Goal: Complete application form: Complete application form

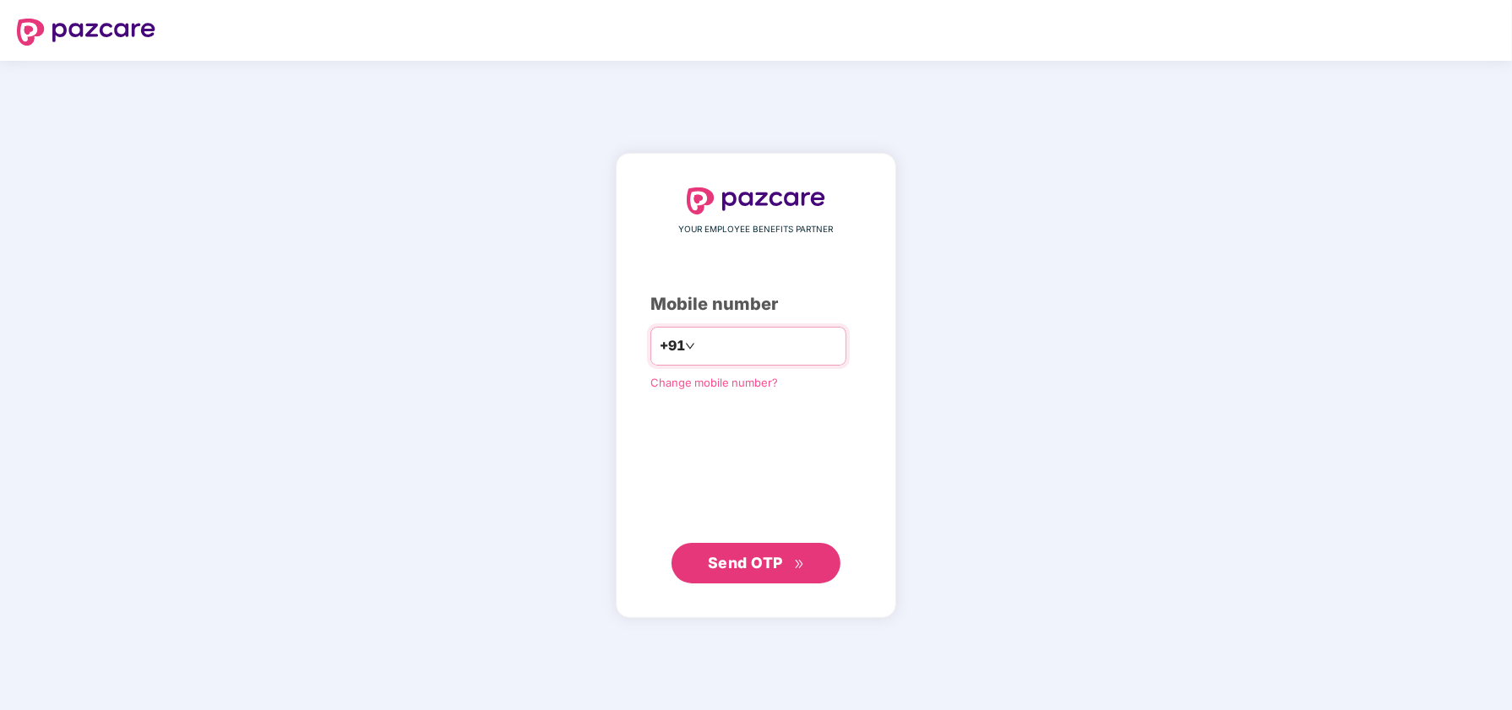
click at [754, 346] on input "number" at bounding box center [768, 346] width 139 height 27
type input "**********"
click at [748, 561] on span "Send OTP" at bounding box center [745, 562] width 75 height 18
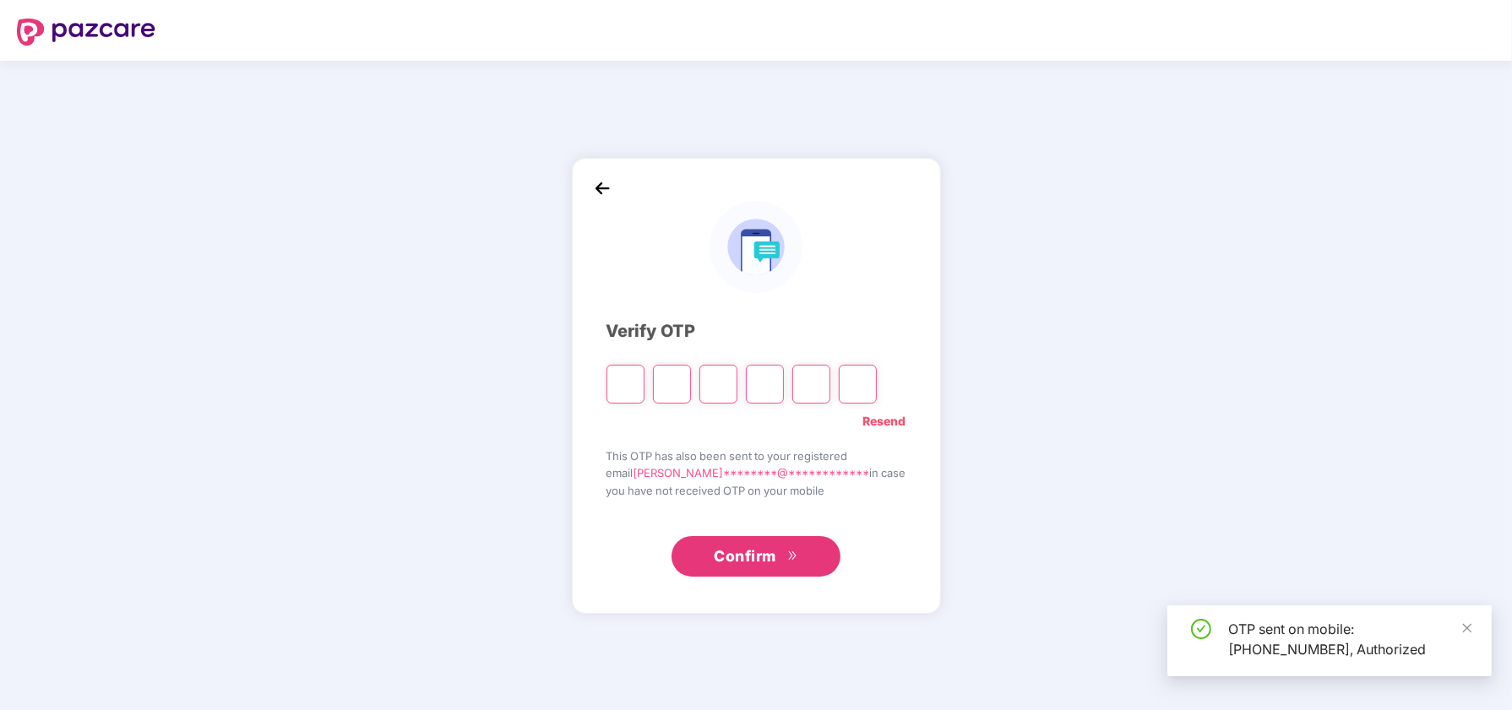
click at [641, 383] on input "Please enter verification code. Digit 1" at bounding box center [626, 384] width 38 height 39
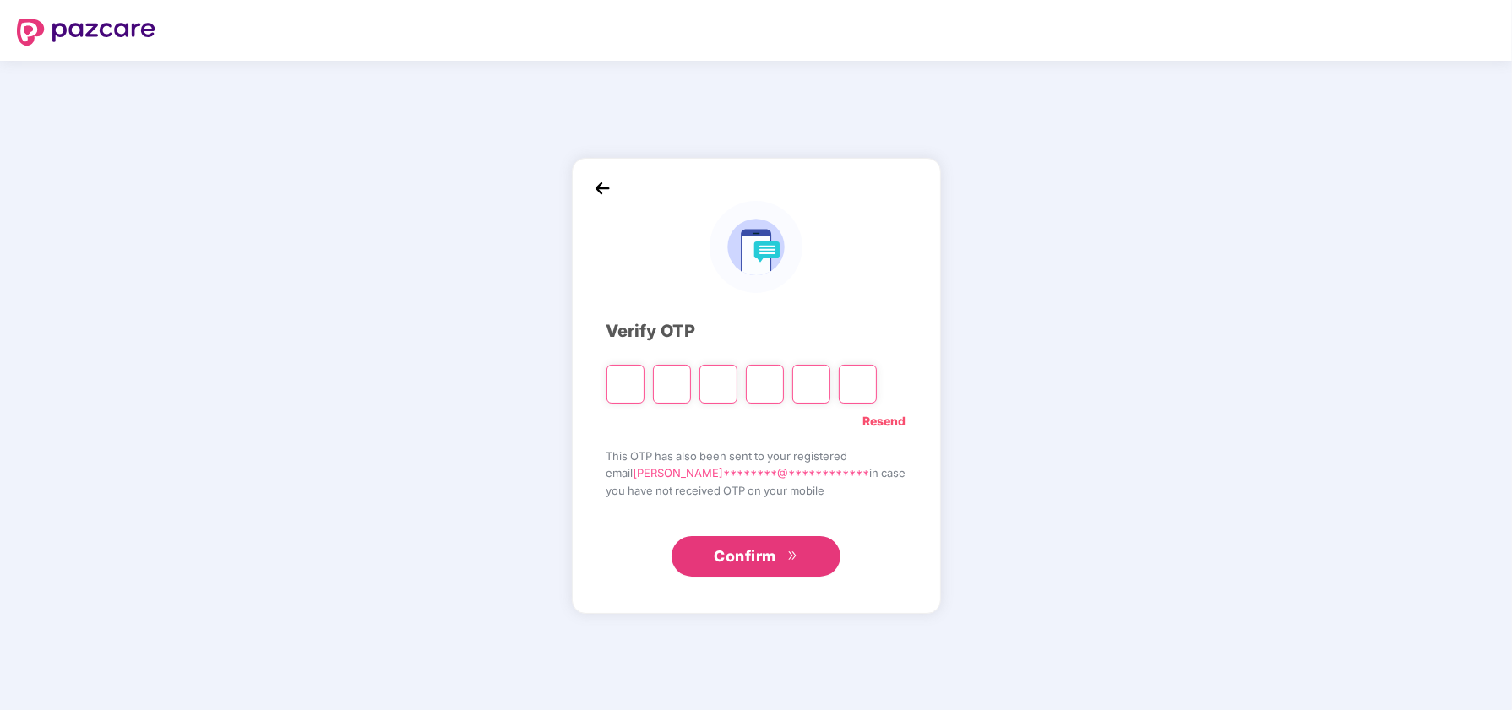
type input "*"
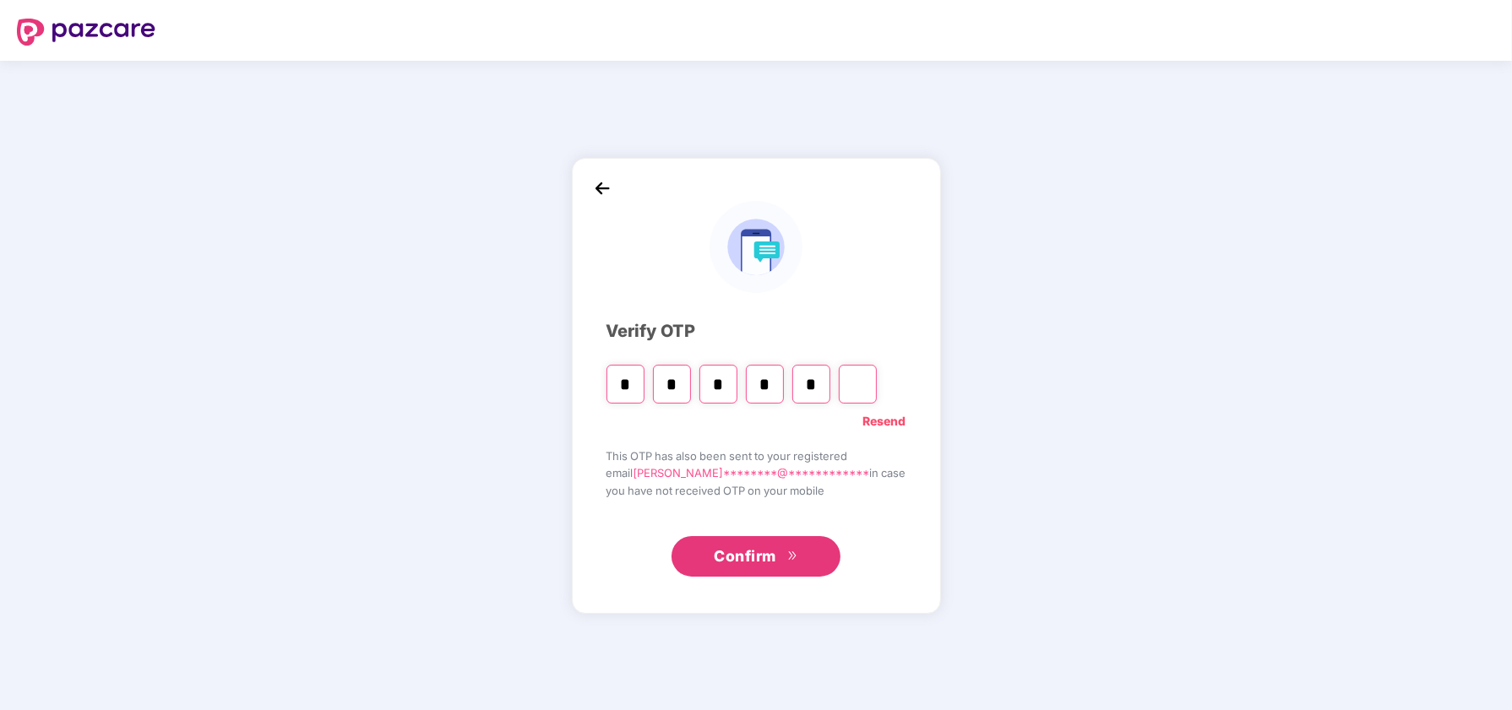
type input "*"
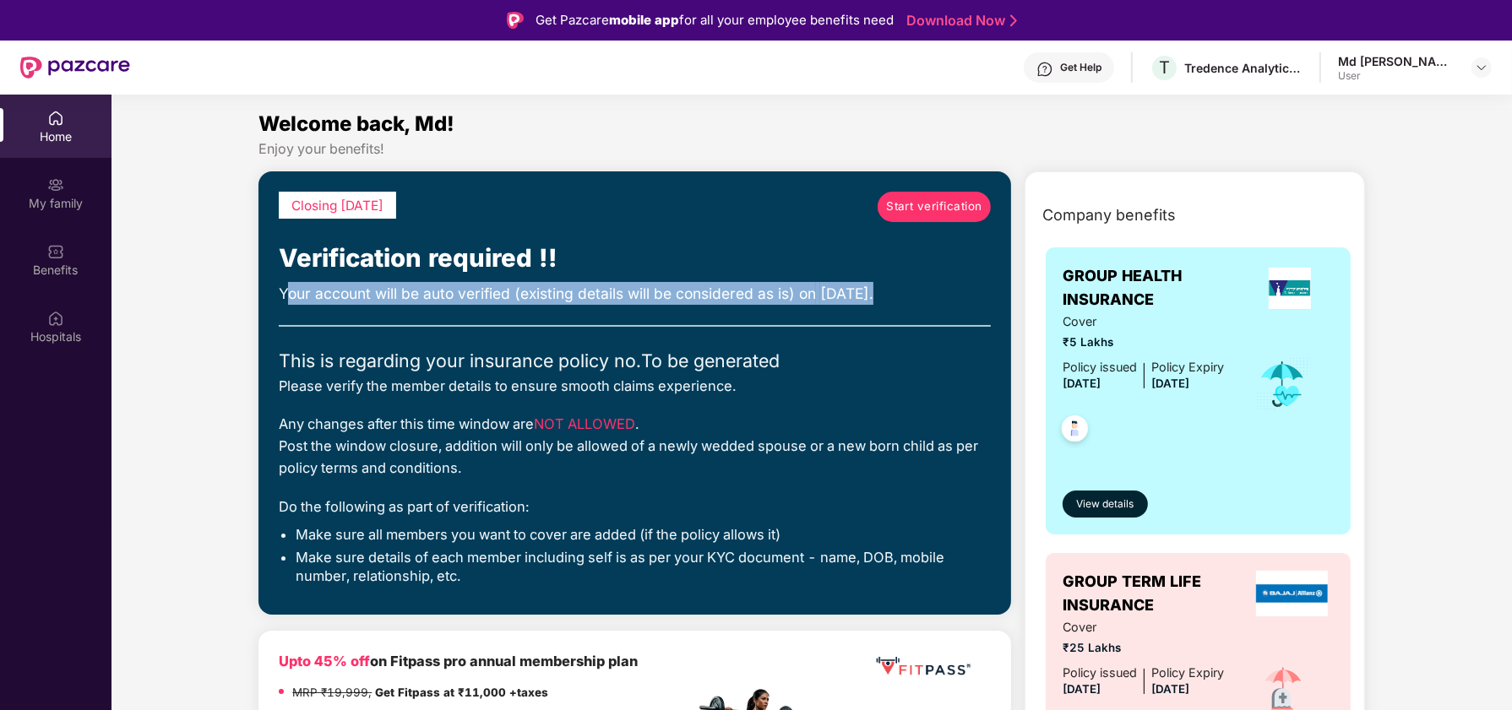
drag, startPoint x: 288, startPoint y: 290, endPoint x: 917, endPoint y: 294, distance: 629.3
click at [917, 294] on div "Your account will be auto verified (existing details will be considered as is) …" at bounding box center [635, 293] width 712 height 23
click at [922, 294] on div "Your account will be auto verified (existing details will be considered as is) …" at bounding box center [635, 293] width 712 height 23
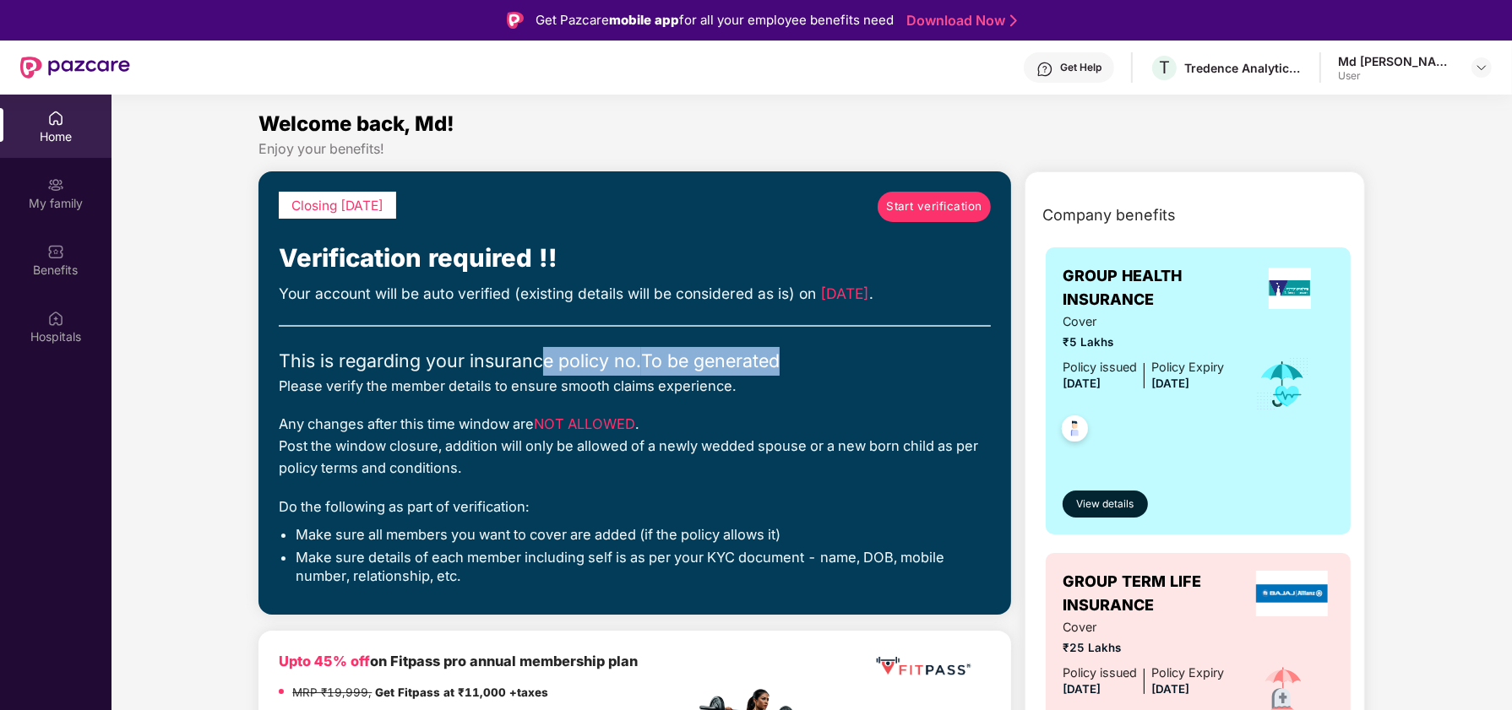
drag, startPoint x: 540, startPoint y: 363, endPoint x: 793, endPoint y: 361, distance: 253.4
click at [788, 362] on div "This is regarding your insurance policy no. To be generated" at bounding box center [635, 361] width 712 height 29
click at [793, 361] on div "This is regarding your insurance policy no. To be generated" at bounding box center [635, 361] width 712 height 29
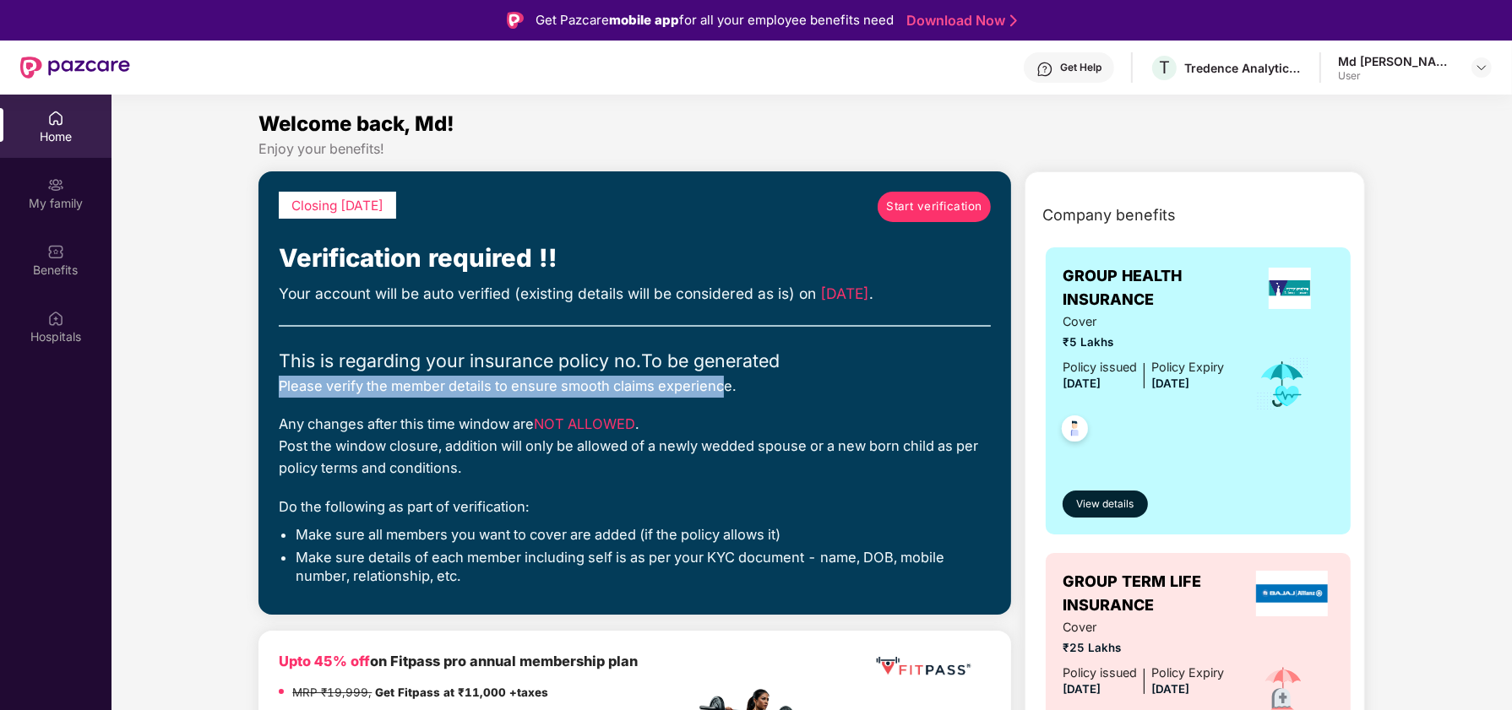
drag, startPoint x: 280, startPoint y: 390, endPoint x: 726, endPoint y: 393, distance: 446.0
click at [726, 393] on div "Please verify the member details to ensure smooth claims experience." at bounding box center [635, 387] width 712 height 22
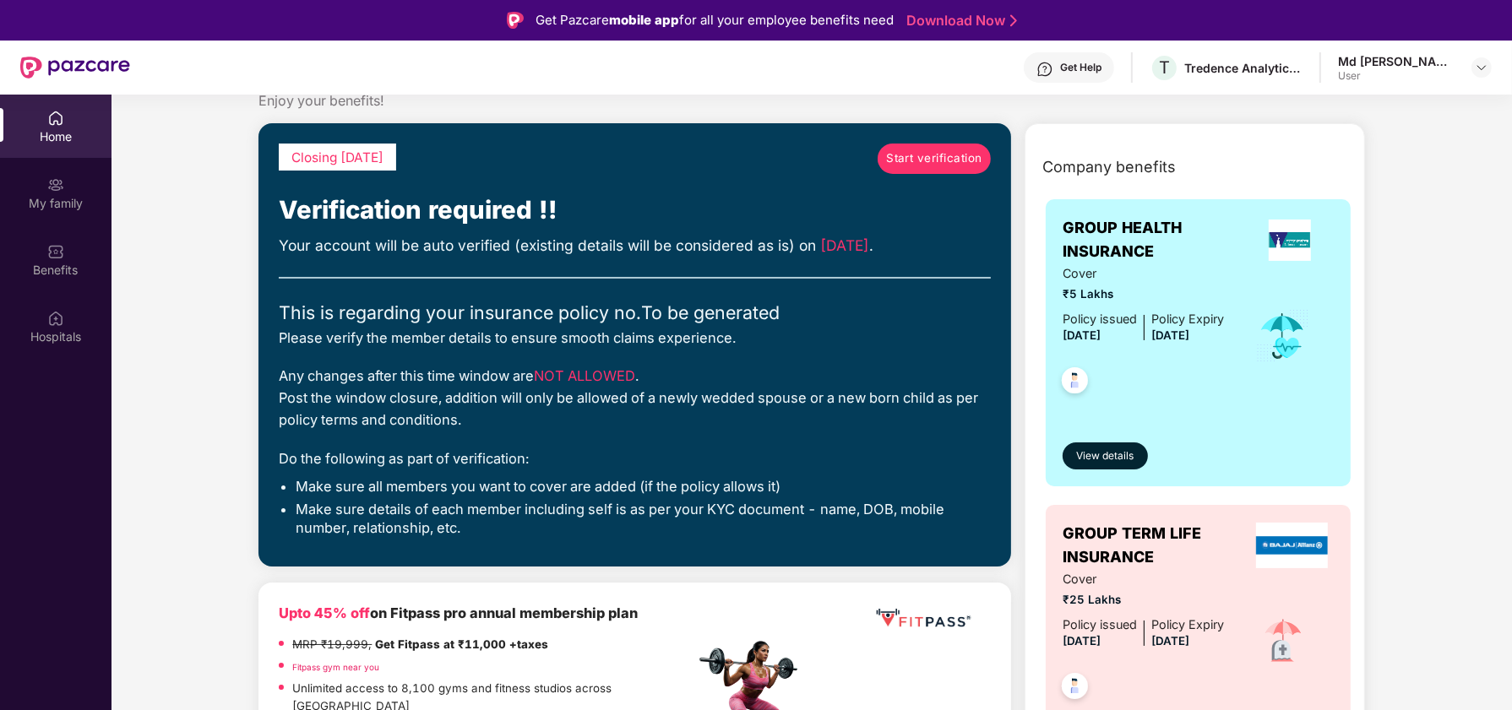
scroll to position [84, 0]
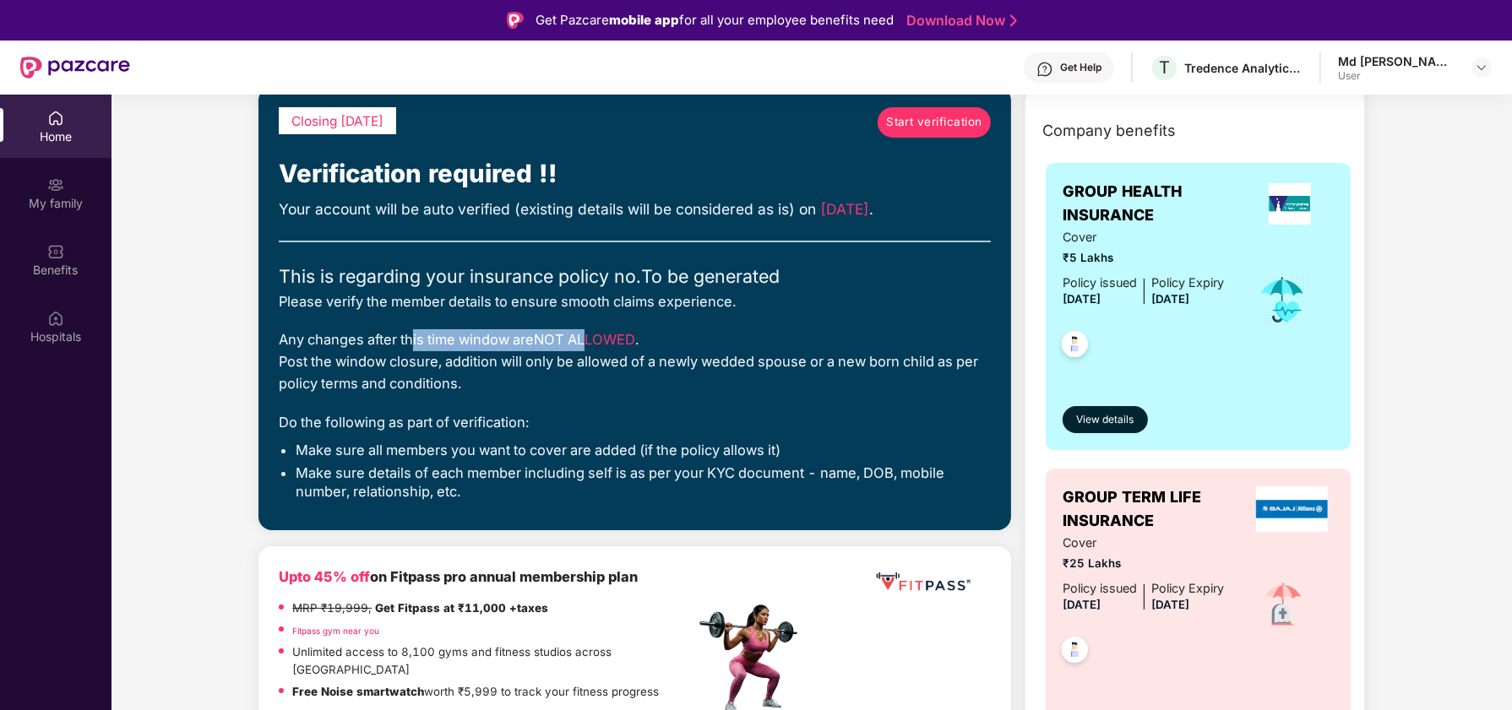
drag, startPoint x: 415, startPoint y: 337, endPoint x: 636, endPoint y: 337, distance: 221.3
click at [614, 337] on div "Any changes after this time window are NOT ALLOWED . Post the window closure, a…" at bounding box center [635, 361] width 712 height 65
click at [635, 337] on span "NOT ALLOWED" at bounding box center [584, 339] width 101 height 17
drag, startPoint x: 281, startPoint y: 356, endPoint x: 491, endPoint y: 377, distance: 210.6
click at [491, 377] on div "Any changes after this time window are NOT ALLOWED . Post the window closure, a…" at bounding box center [635, 361] width 712 height 65
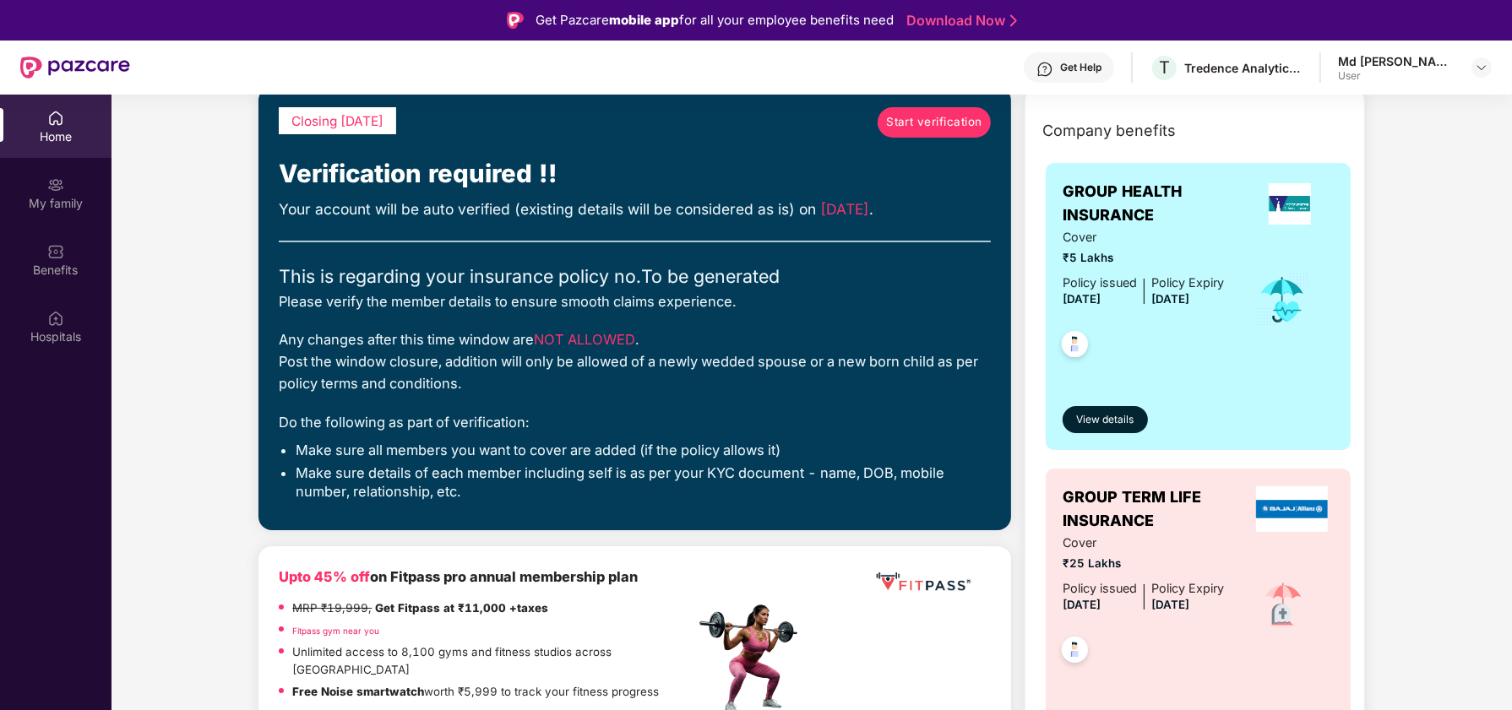
click at [491, 377] on div "Any changes after this time window are NOT ALLOWED . Post the window closure, a…" at bounding box center [635, 361] width 712 height 65
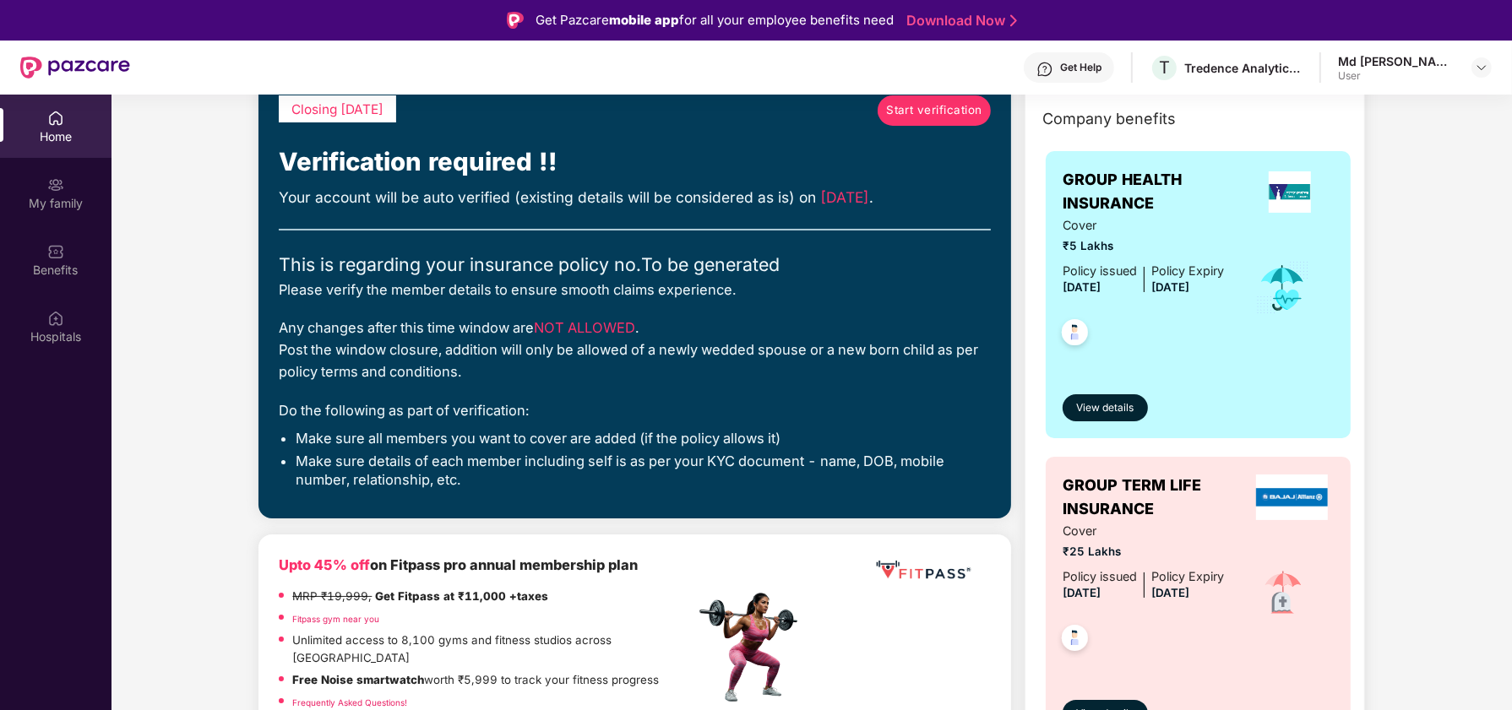
scroll to position [0, 0]
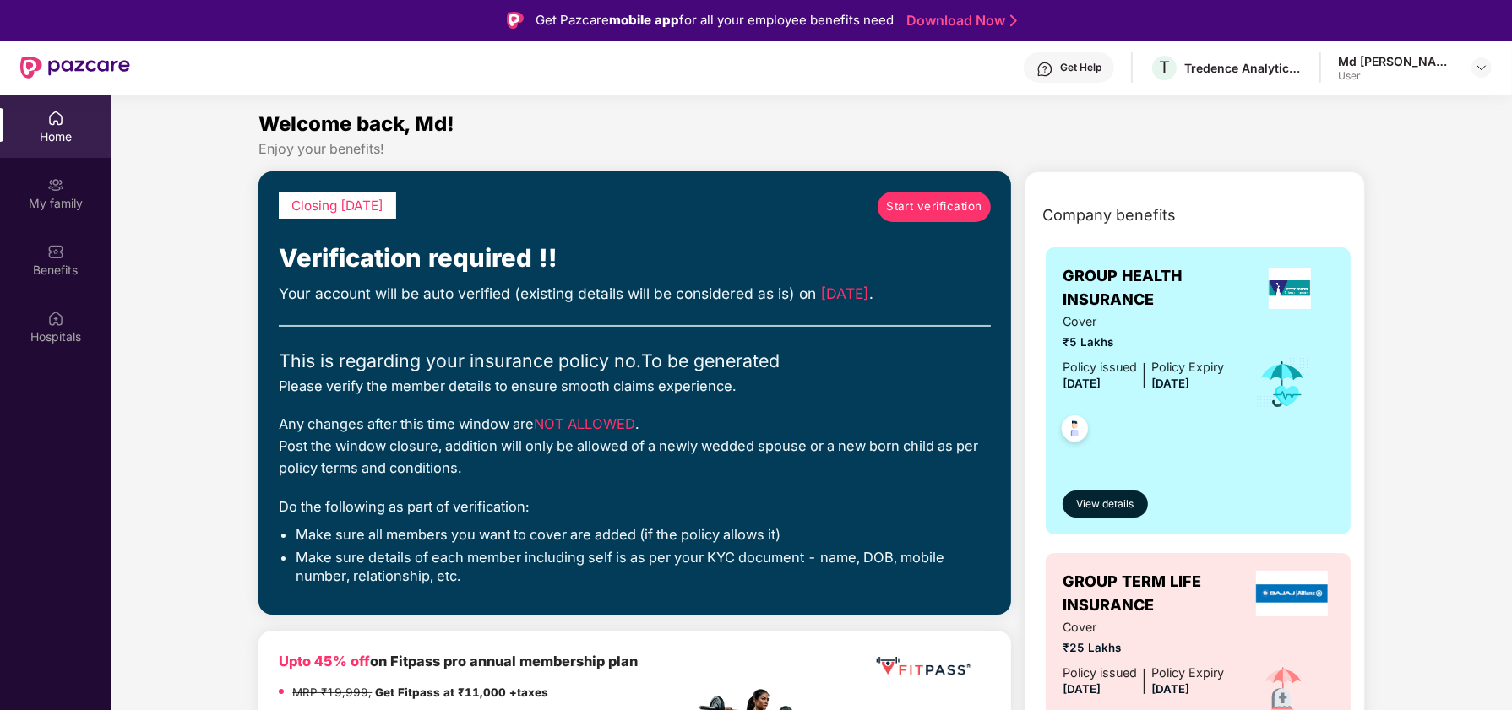
click at [927, 215] on span "Start verification" at bounding box center [934, 207] width 96 height 18
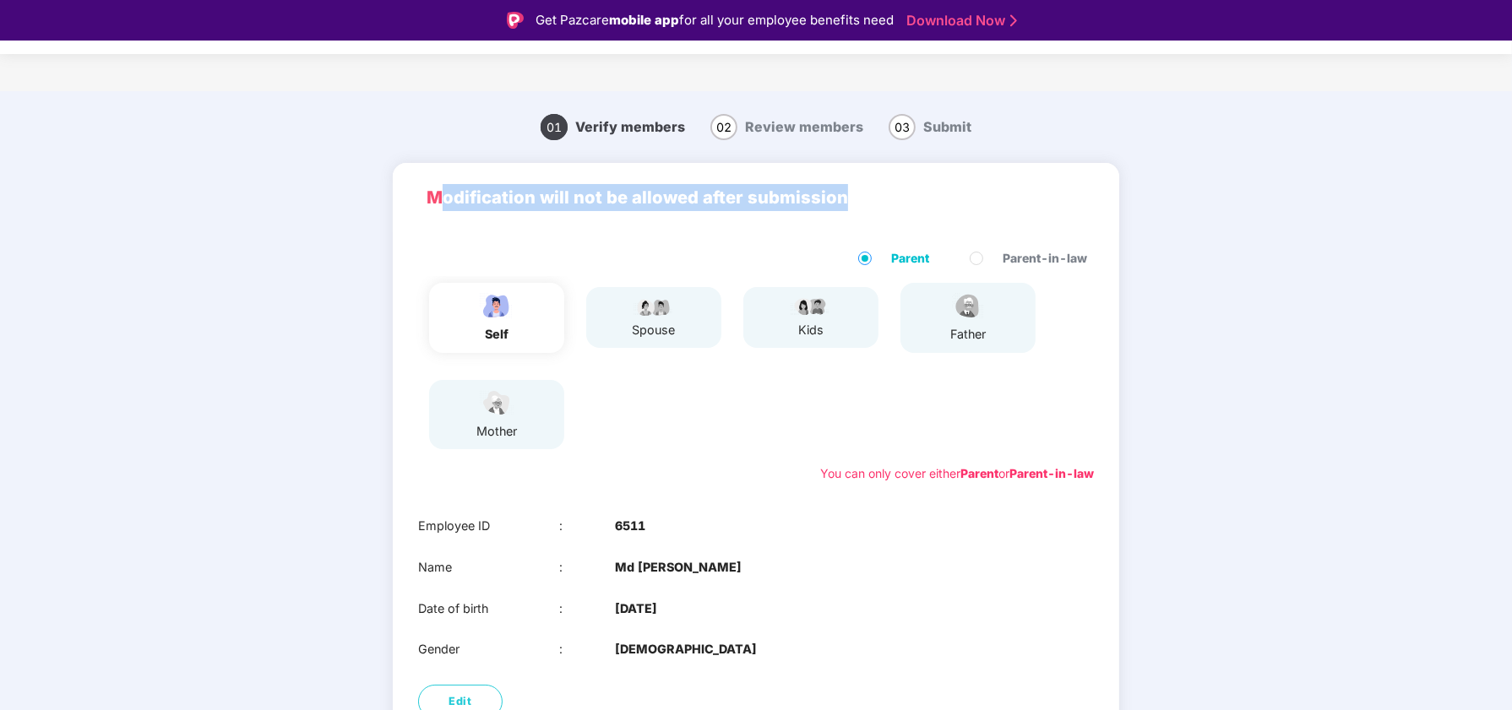
drag, startPoint x: 443, startPoint y: 200, endPoint x: 854, endPoint y: 200, distance: 410.5
click at [854, 200] on p "Modification will not be allowed after submission" at bounding box center [756, 197] width 659 height 27
click at [857, 200] on p "Modification will not be allowed after submission" at bounding box center [756, 197] width 659 height 27
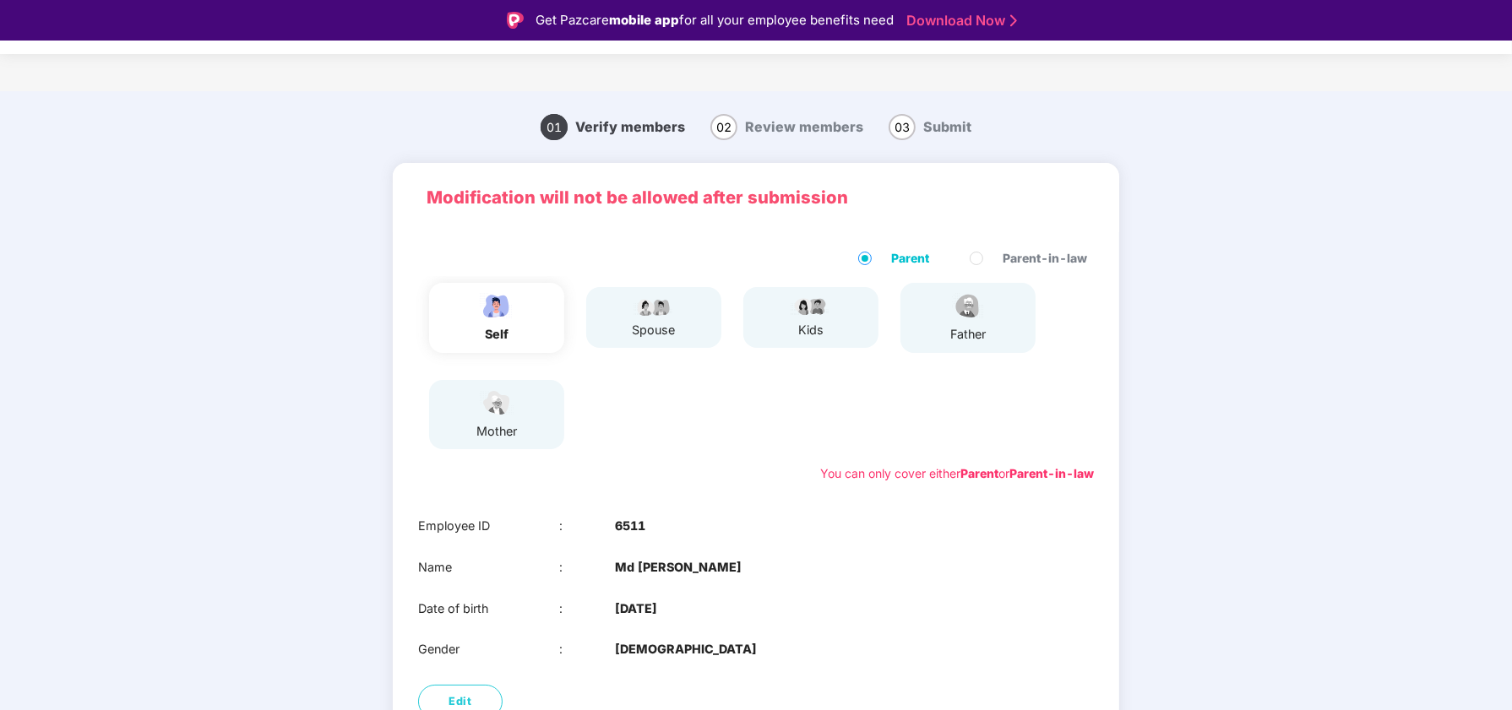
scroll to position [84, 0]
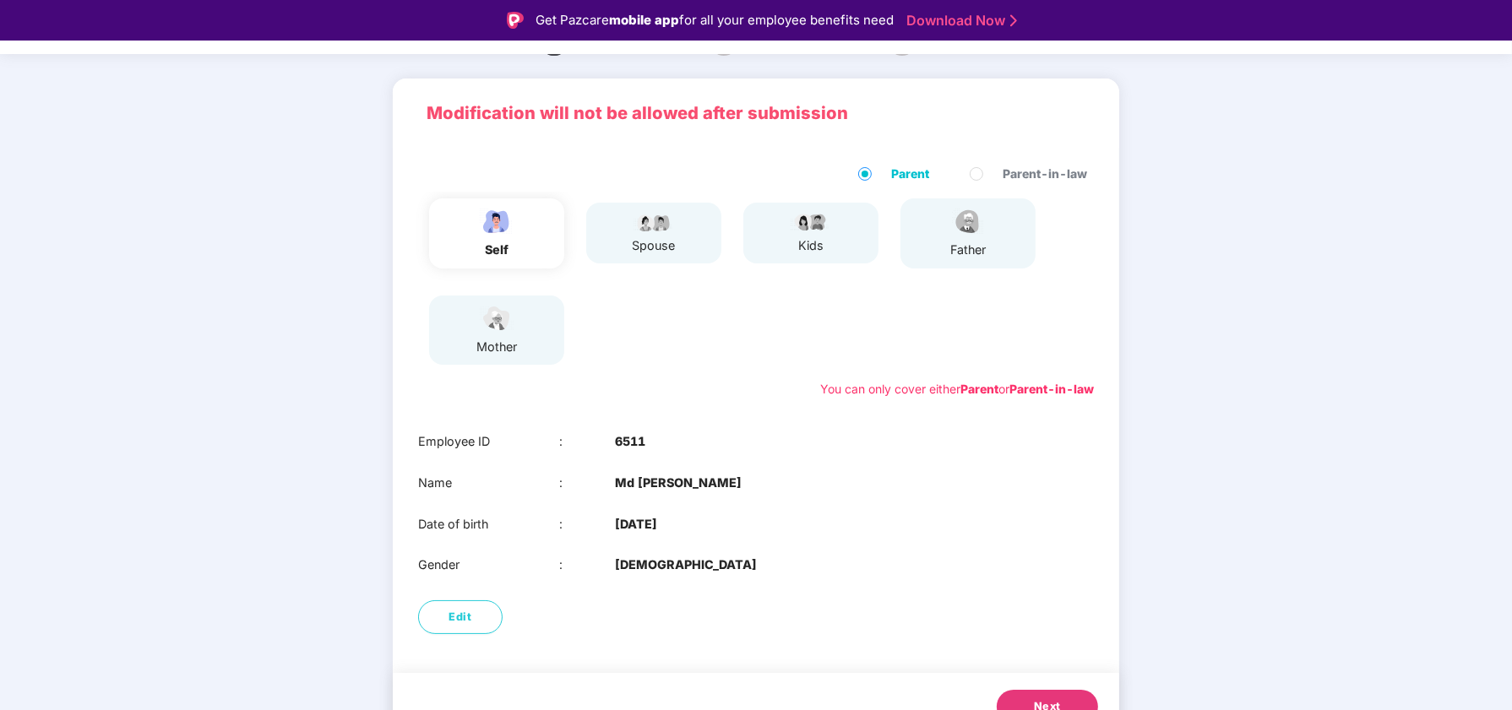
click at [484, 237] on div "self" at bounding box center [497, 233] width 42 height 53
click at [646, 236] on div "spouse" at bounding box center [654, 233] width 43 height 44
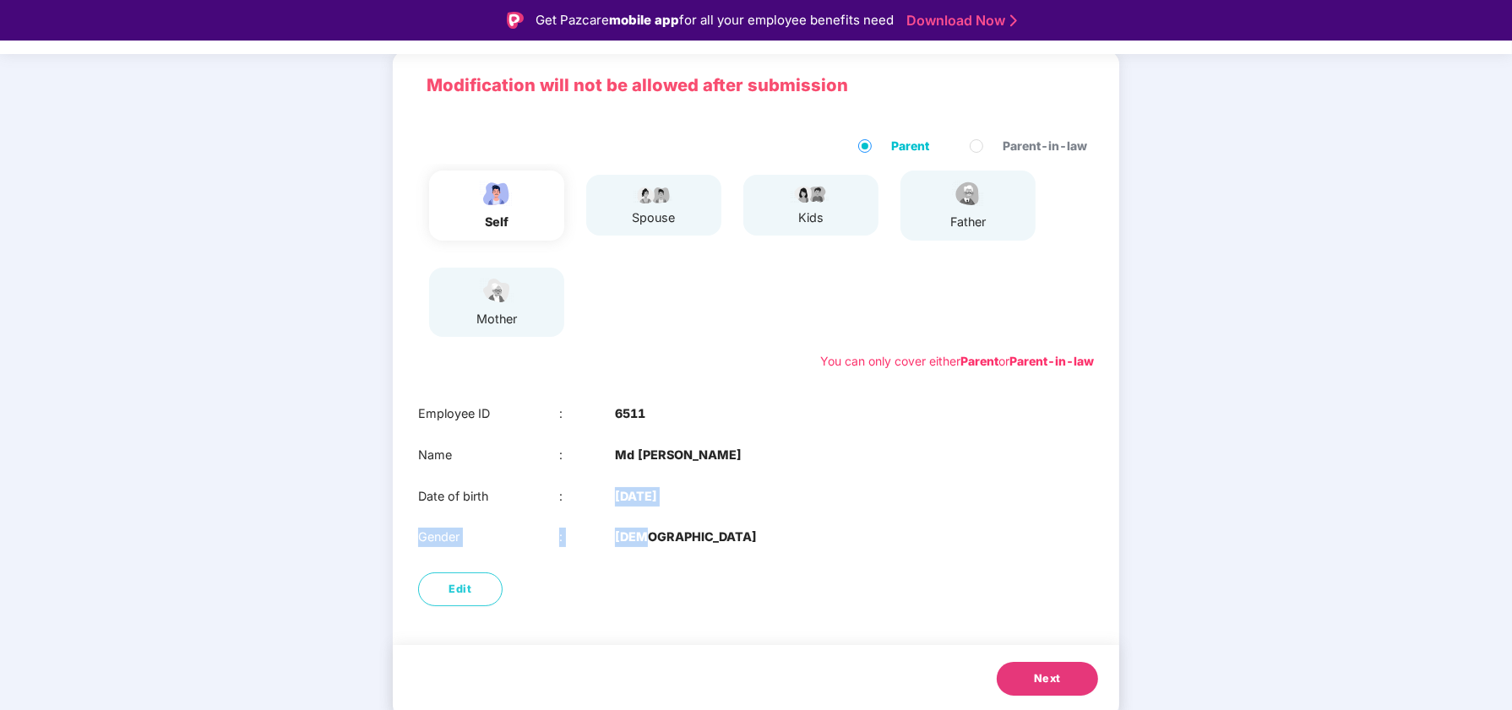
drag, startPoint x: 705, startPoint y: 491, endPoint x: 685, endPoint y: 531, distance: 45.3
click at [685, 531] on div "Employee ID : 6511 Name : [PERSON_NAME] Date of birth : [DEMOGRAPHIC_DATA] Gend…" at bounding box center [756, 476] width 726 height 176
click at [685, 531] on div "Gender : [DEMOGRAPHIC_DATA]" at bounding box center [756, 537] width 676 height 19
click at [618, 410] on b "6511" at bounding box center [630, 414] width 30 height 19
click at [1064, 673] on button "Next" at bounding box center [1047, 679] width 101 height 34
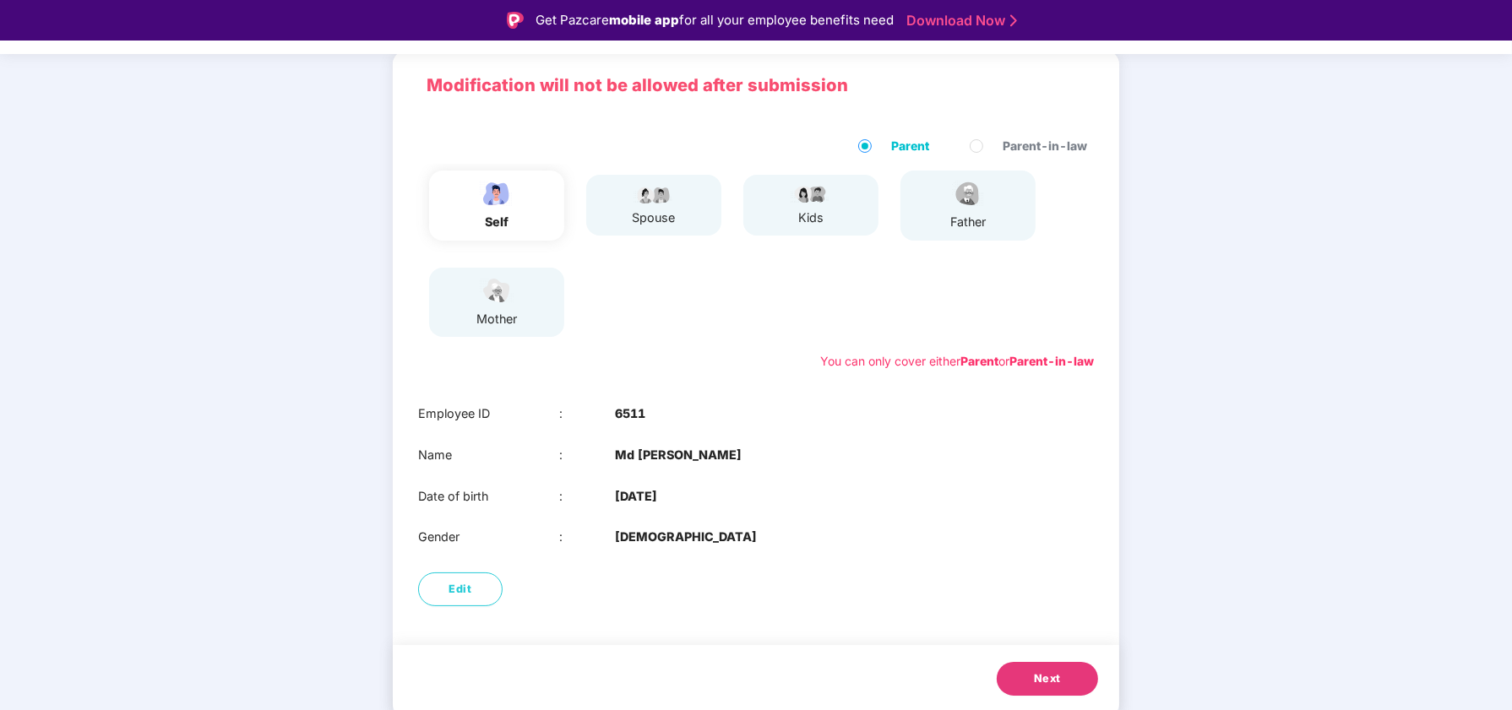
scroll to position [0, 0]
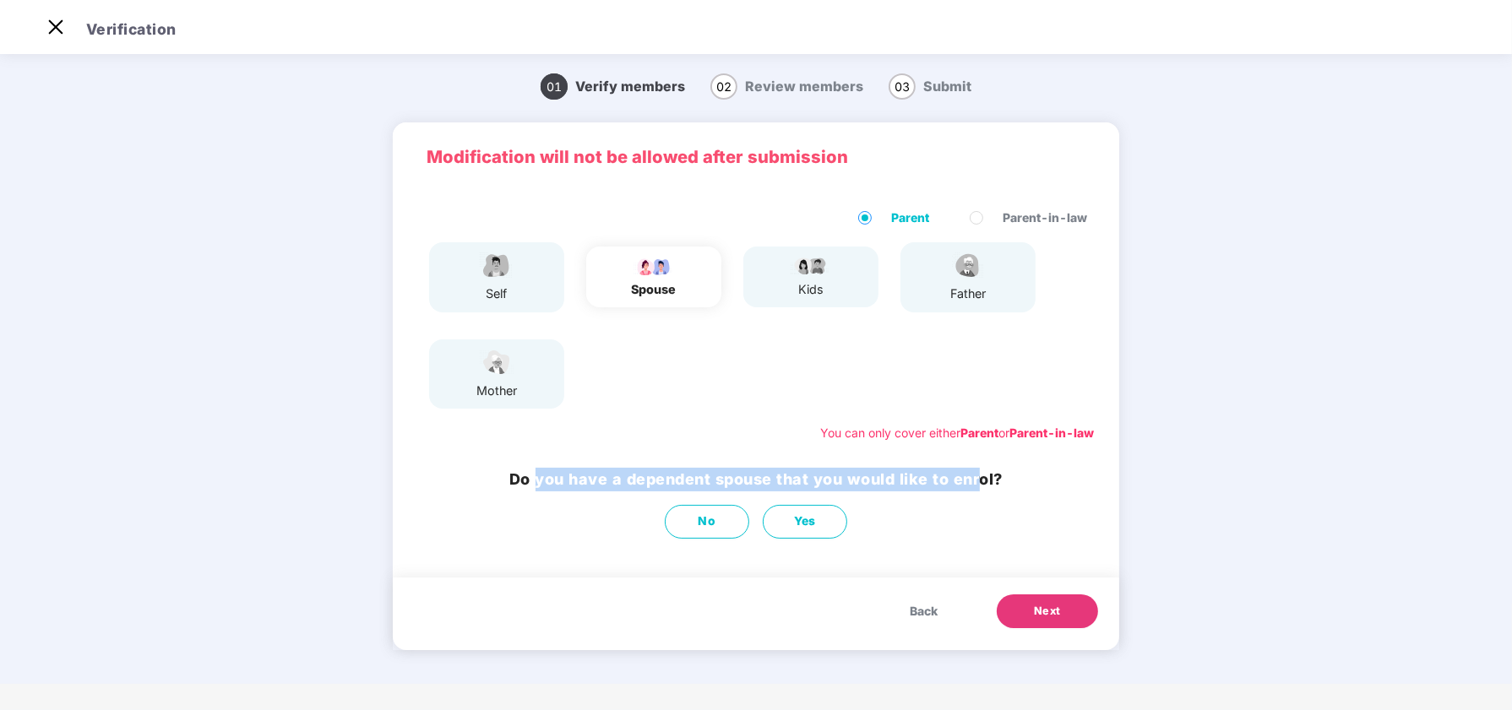
drag, startPoint x: 538, startPoint y: 483, endPoint x: 995, endPoint y: 481, distance: 457.0
click at [984, 483] on h3 "Do you have a dependent spouse that you would like to enrol?" at bounding box center [755, 480] width 493 height 24
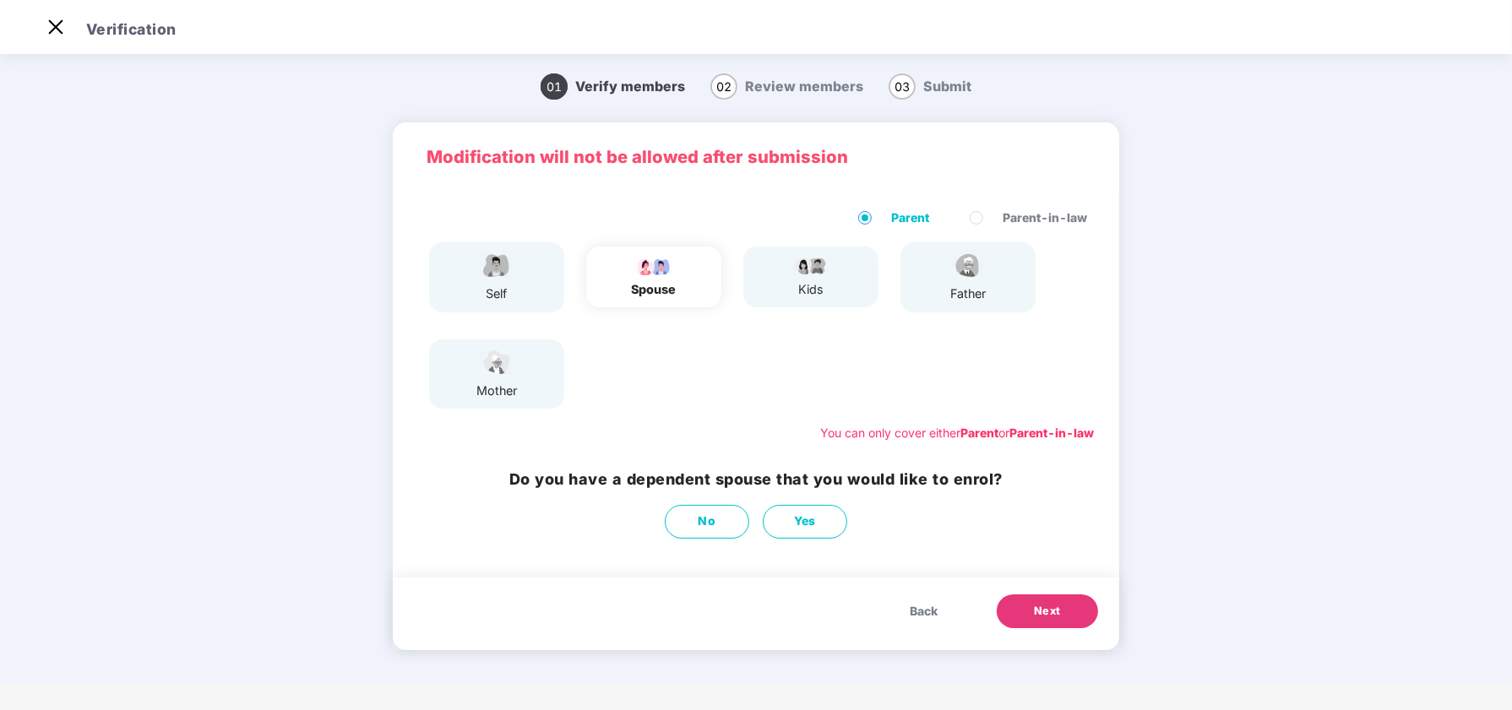
click at [997, 481] on h3 "Do you have a dependent spouse that you would like to enrol?" at bounding box center [755, 480] width 493 height 24
click at [803, 528] on span "Yes" at bounding box center [805, 522] width 22 height 19
select select "******"
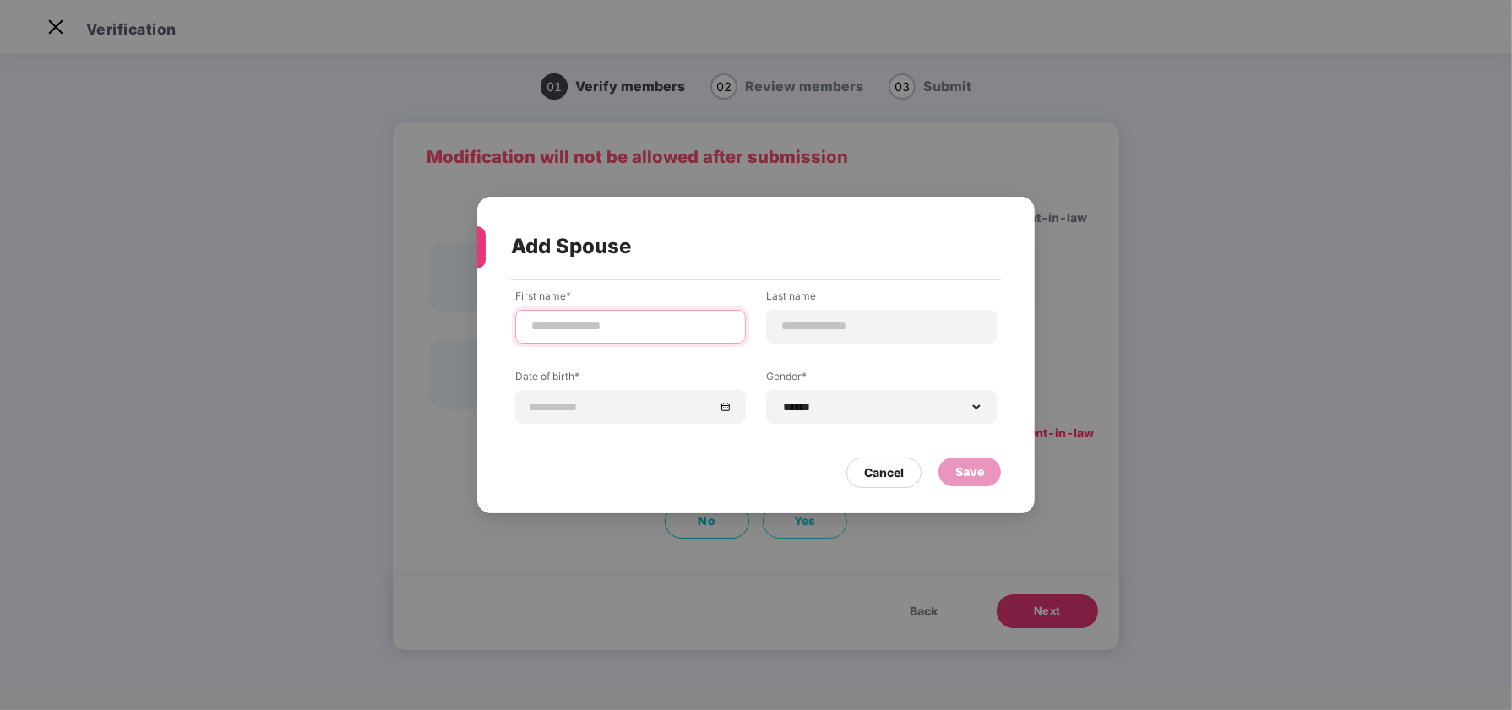
click at [609, 330] on input at bounding box center [631, 327] width 202 height 18
click at [837, 330] on div at bounding box center [881, 327] width 231 height 34
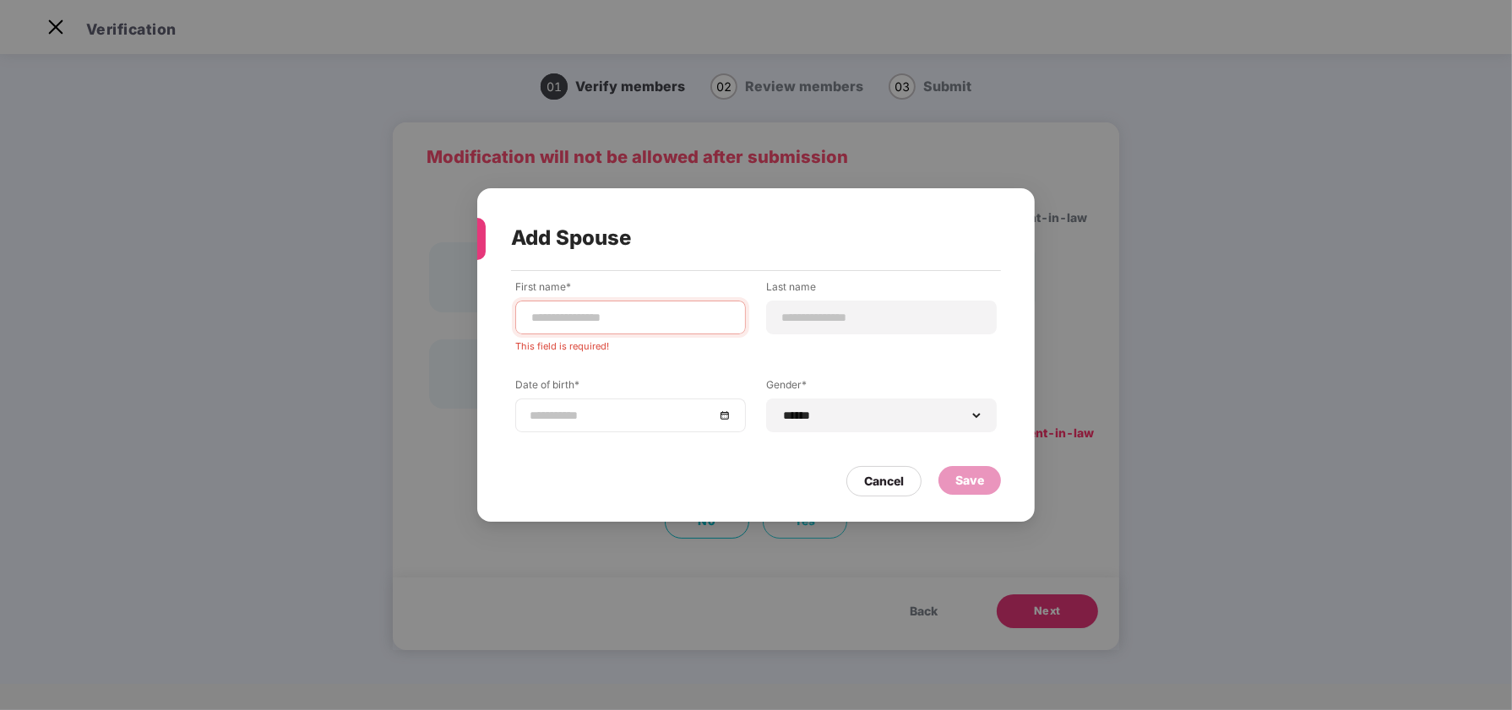
click at [638, 412] on input at bounding box center [622, 415] width 185 height 19
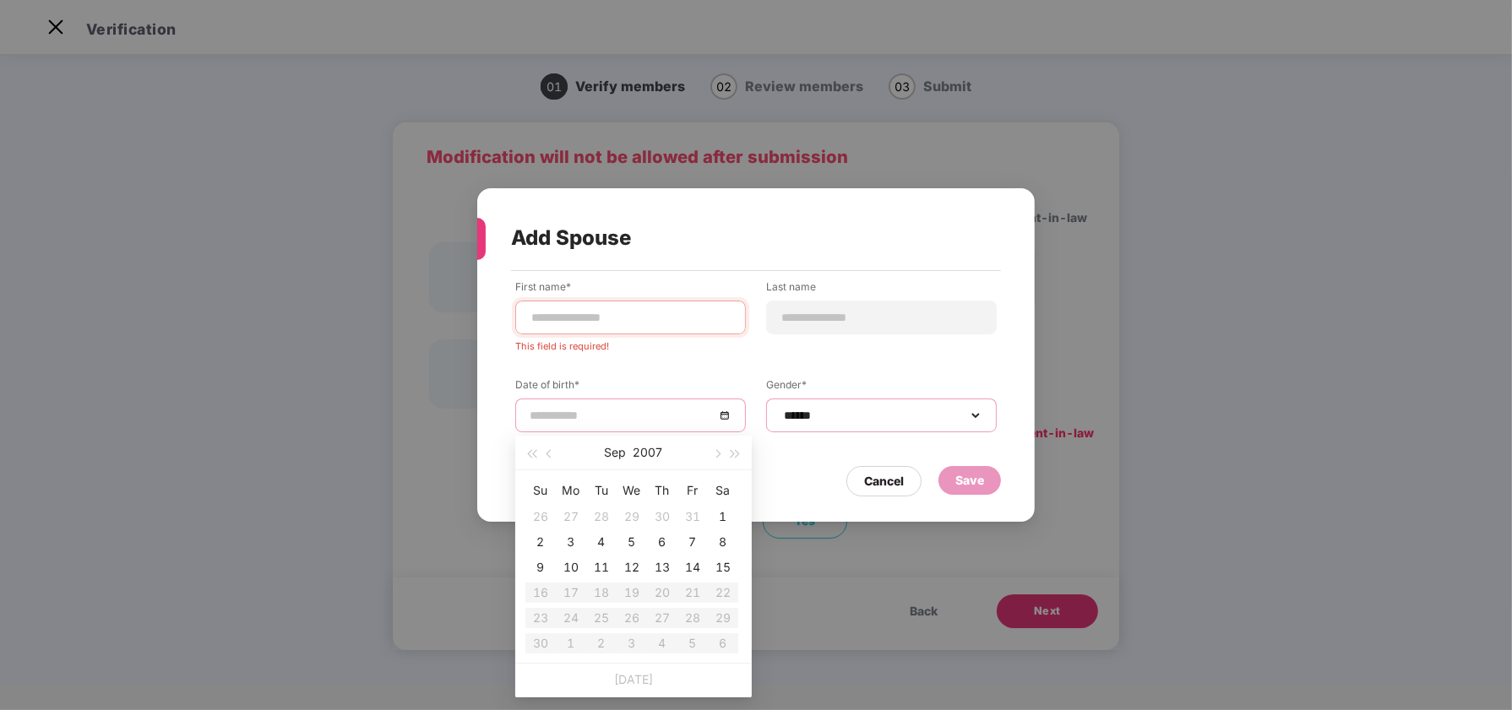
click at [882, 410] on select "**********" at bounding box center [882, 416] width 202 height 14
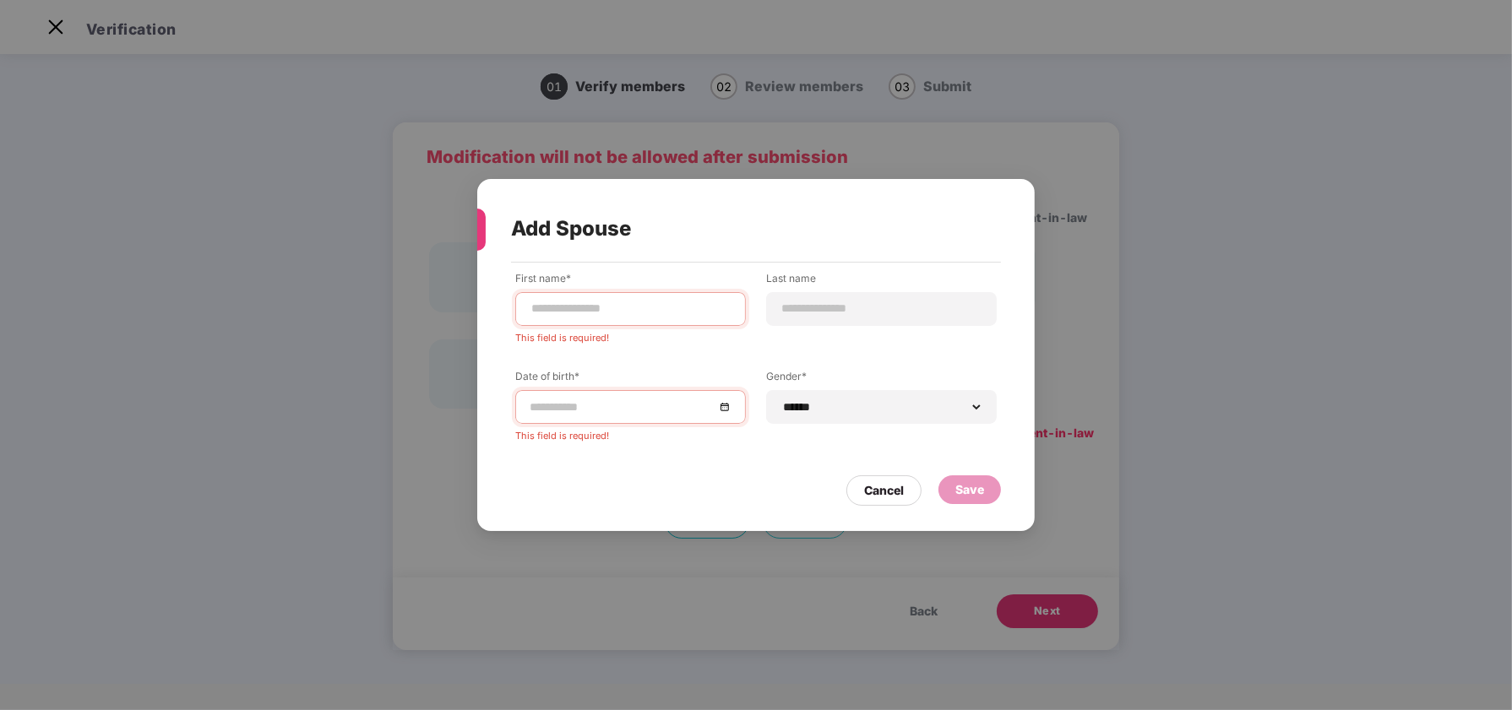
click at [715, 498] on div "Cancel Save" at bounding box center [756, 486] width 490 height 39
click at [590, 304] on input at bounding box center [631, 309] width 202 height 18
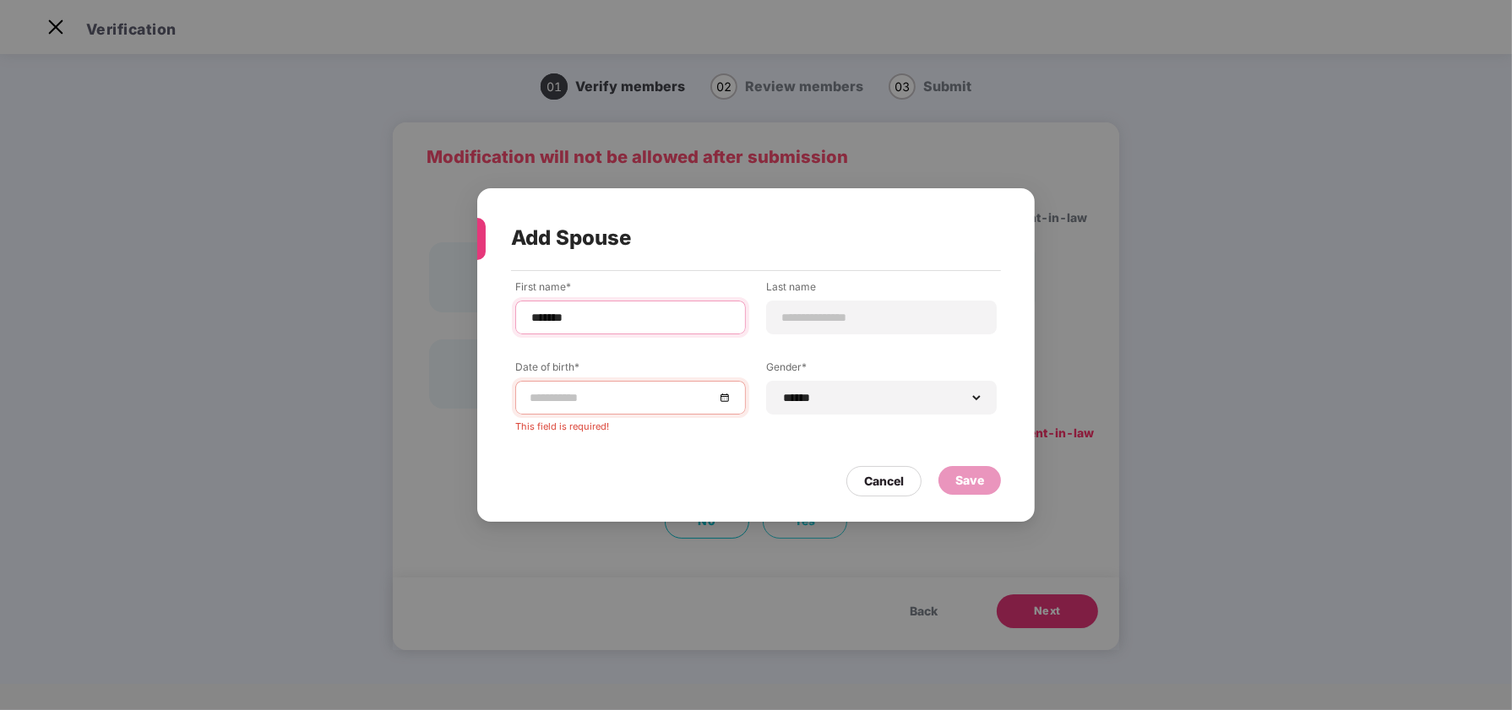
type input "*******"
type input "****"
click at [721, 401] on div at bounding box center [631, 398] width 202 height 19
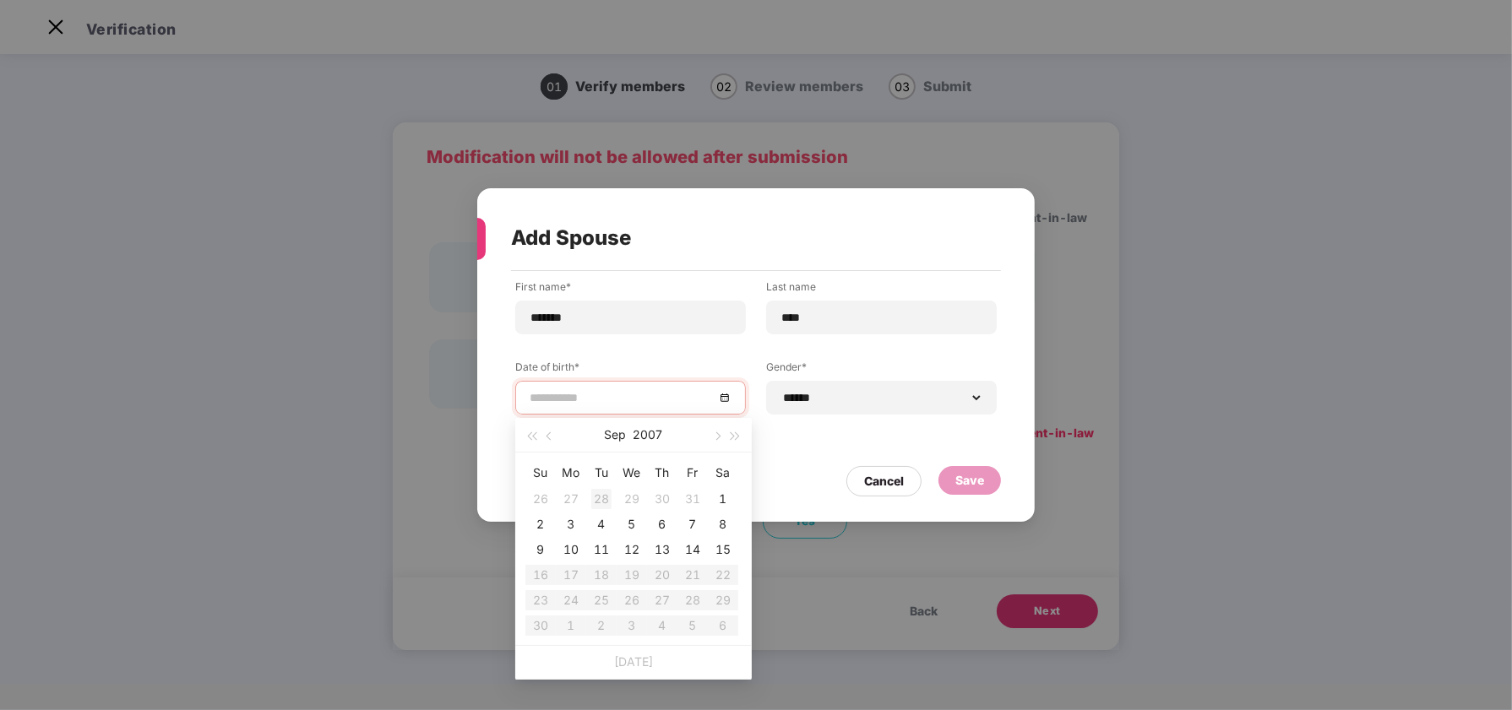
type input "**********"
